Goal: Find contact information: Find contact information

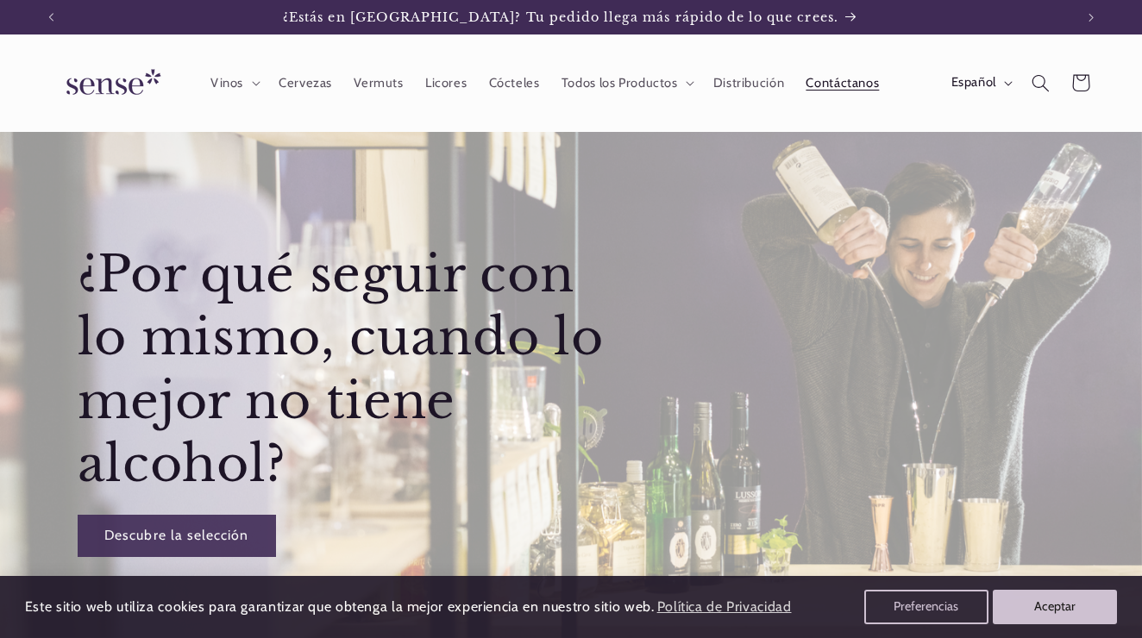
click at [859, 84] on span "Contáctanos" at bounding box center [841, 83] width 73 height 16
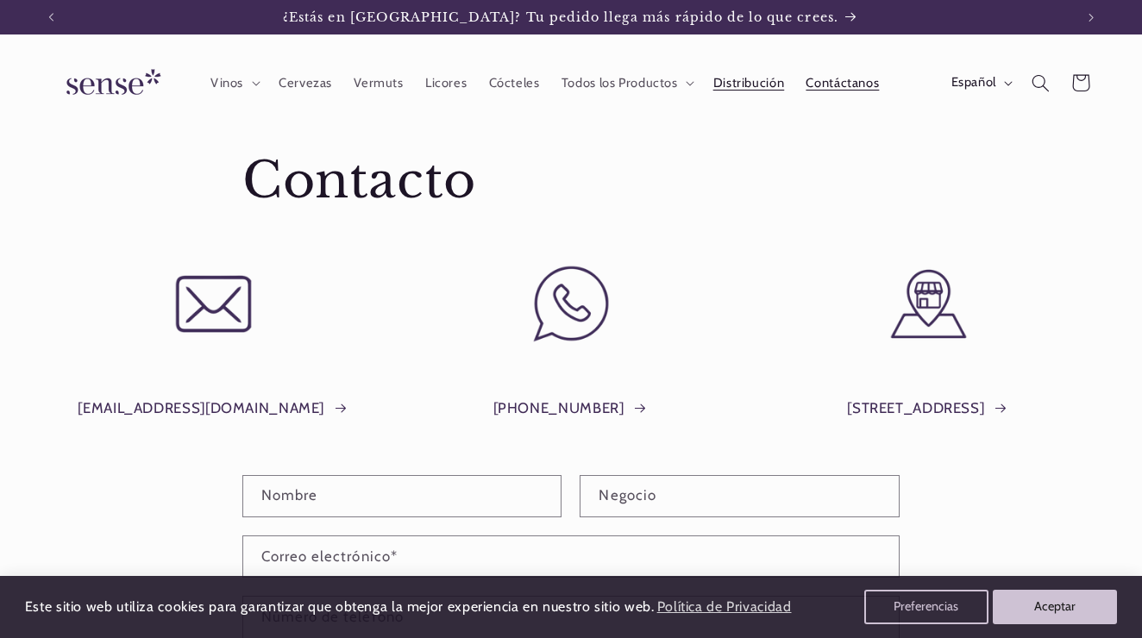
click at [739, 74] on link "Distribución" at bounding box center [748, 83] width 93 height 38
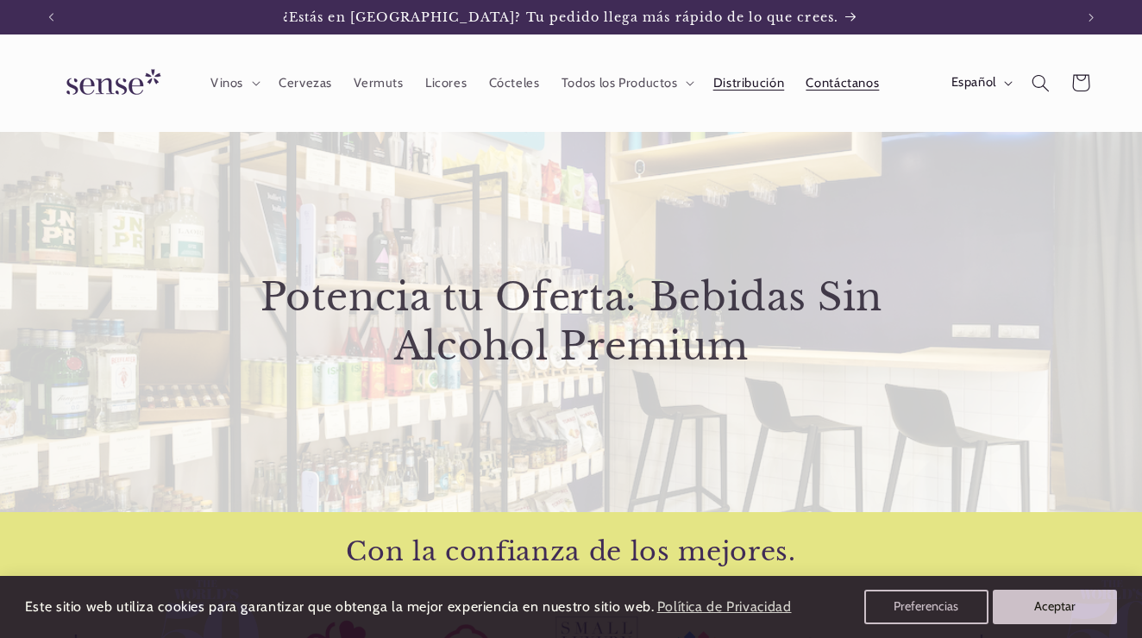
click at [823, 82] on span "Contáctanos" at bounding box center [841, 83] width 73 height 16
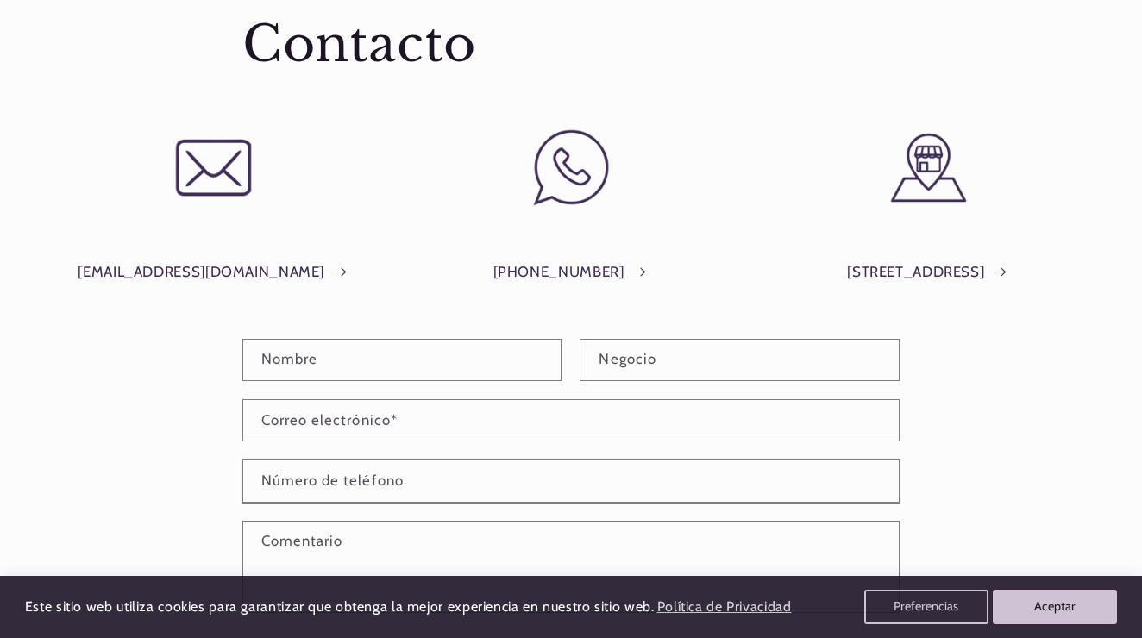
scroll to position [140, 0]
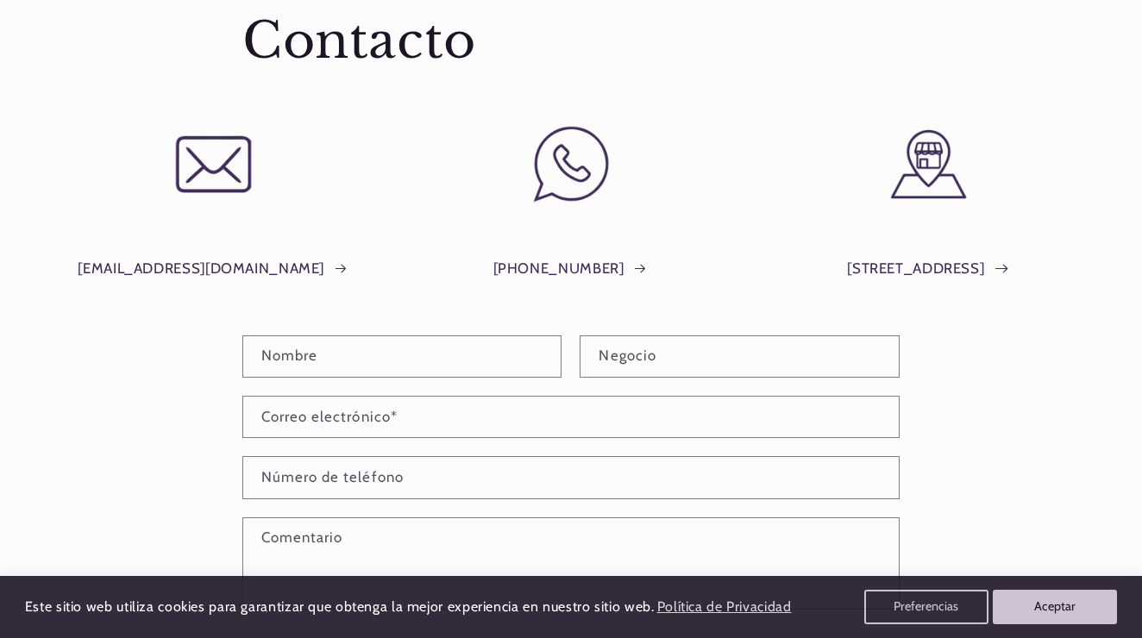
drag, startPoint x: 827, startPoint y: 268, endPoint x: 953, endPoint y: 263, distance: 126.0
click at [953, 263] on div "Plaça del Sol, 1, Barcelona" at bounding box center [928, 262] width 336 height 84
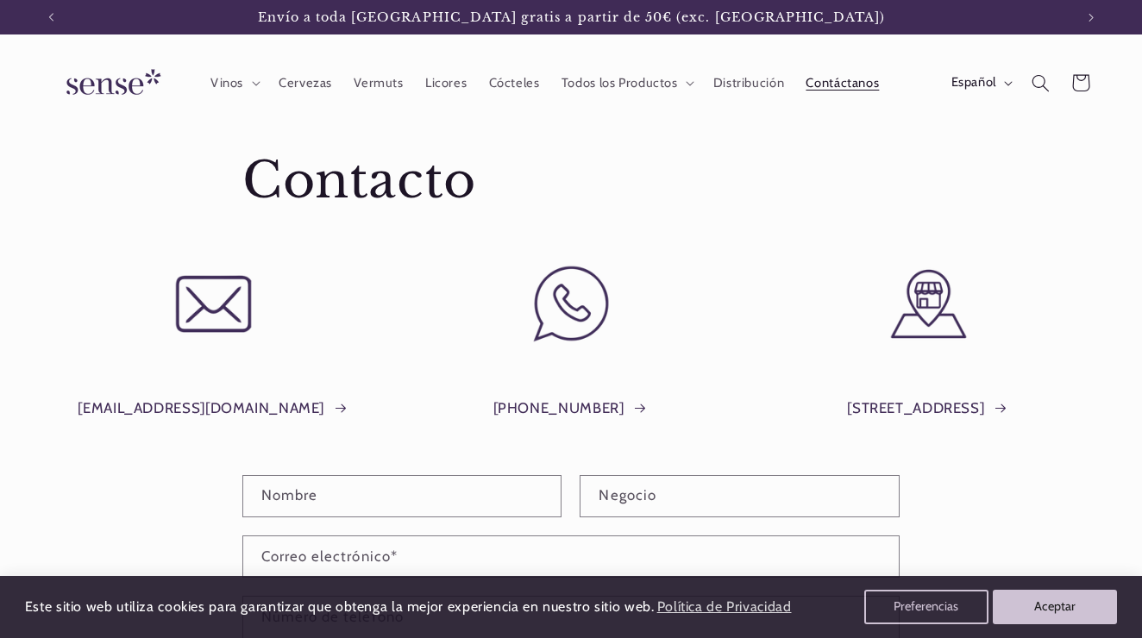
scroll to position [0, 0]
